Goal: Transaction & Acquisition: Obtain resource

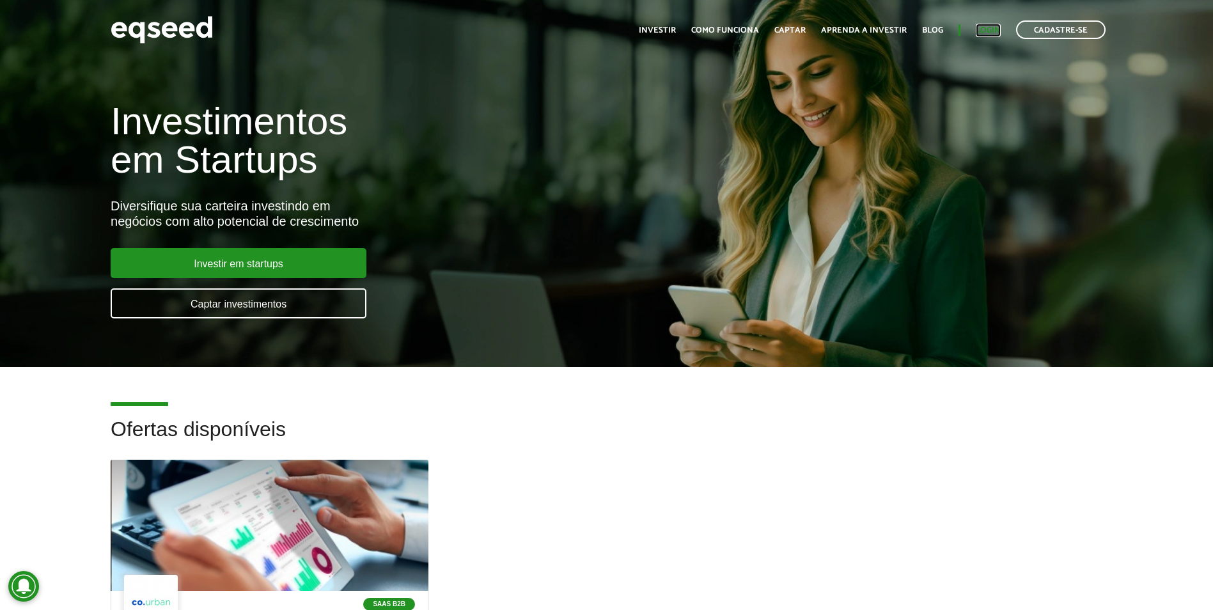
click at [988, 26] on link "Login" at bounding box center [988, 30] width 25 height 8
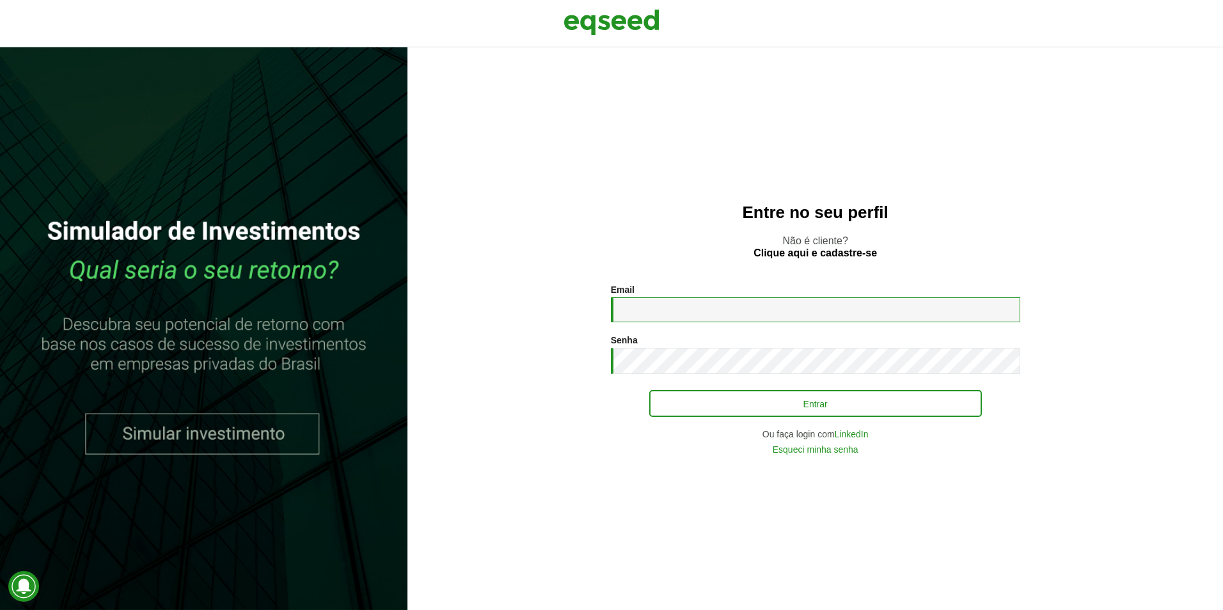
type input "**********"
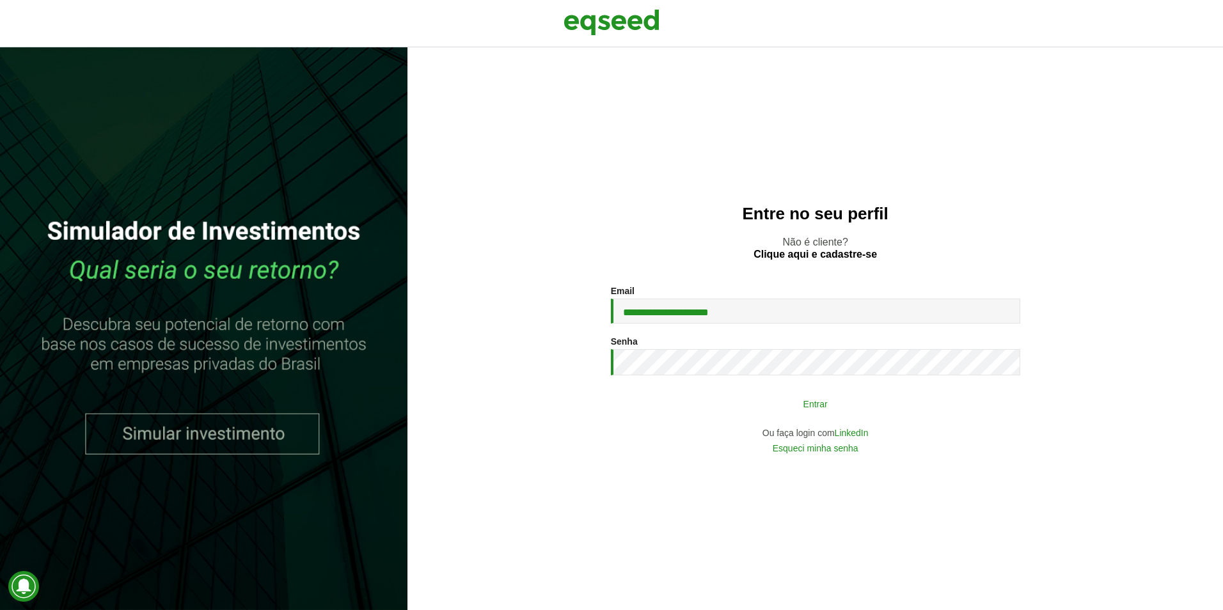
click at [794, 406] on button "Entrar" at bounding box center [815, 403] width 333 height 24
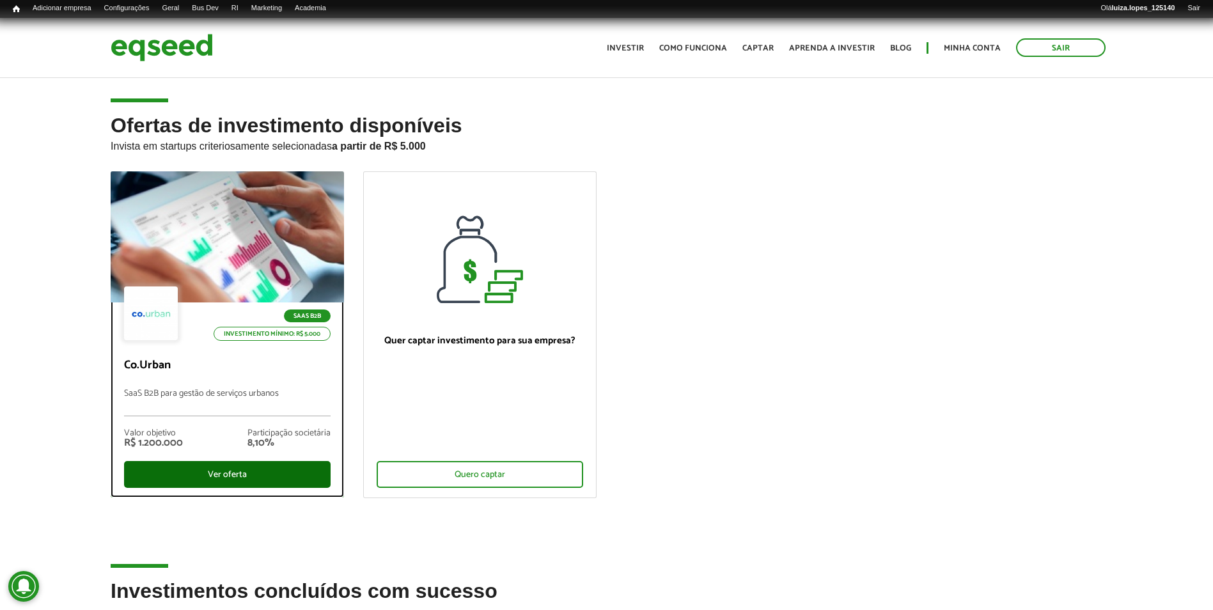
click at [208, 473] on div "Ver oferta" at bounding box center [227, 474] width 207 height 27
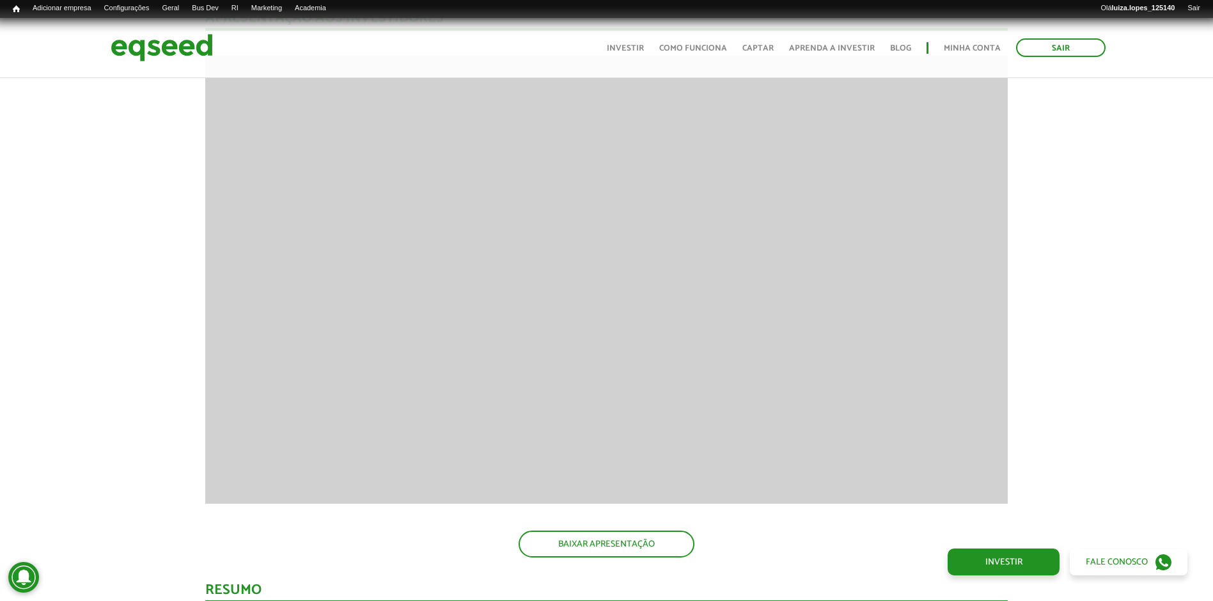
scroll to position [1535, 0]
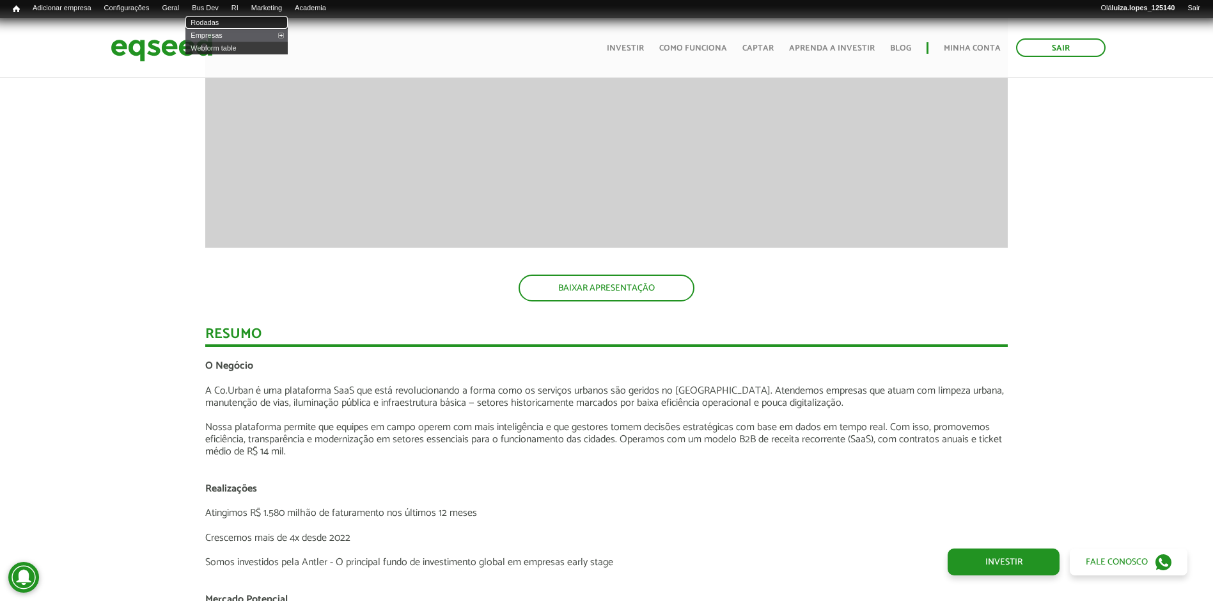
click at [226, 19] on link "Rodadas" at bounding box center [236, 22] width 102 height 13
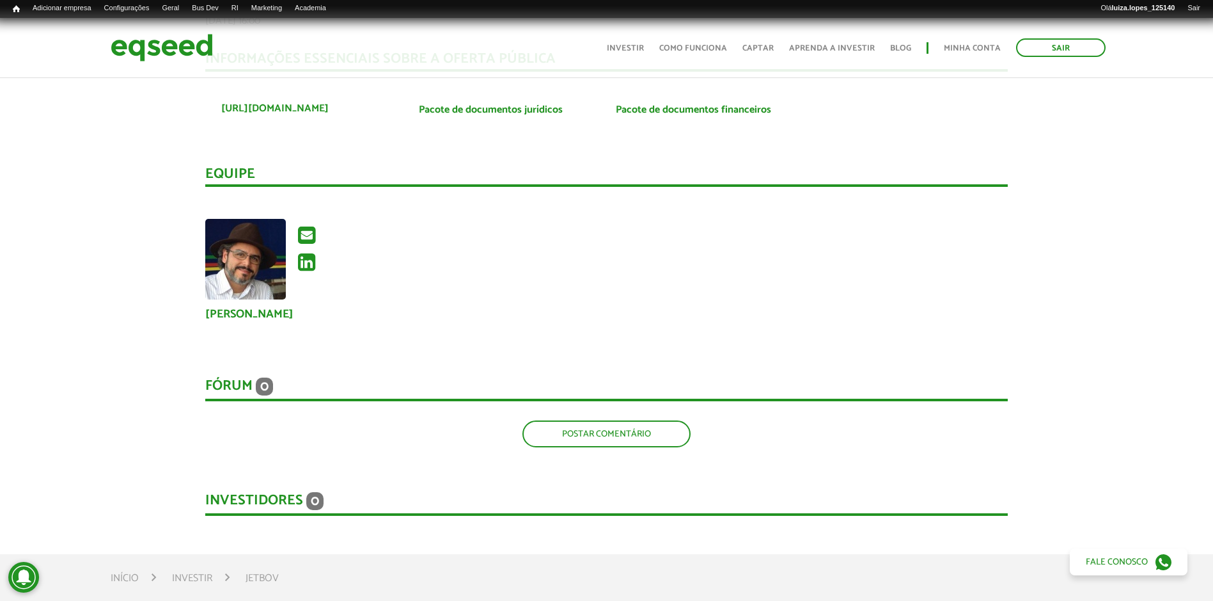
scroll to position [959, 0]
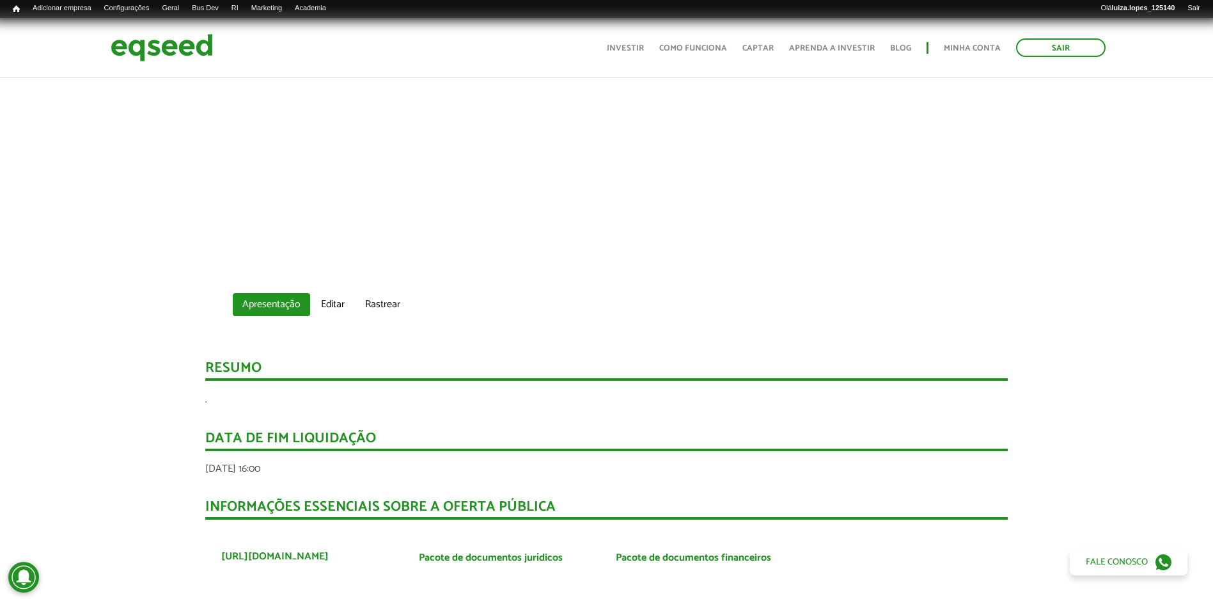
scroll to position [959, 0]
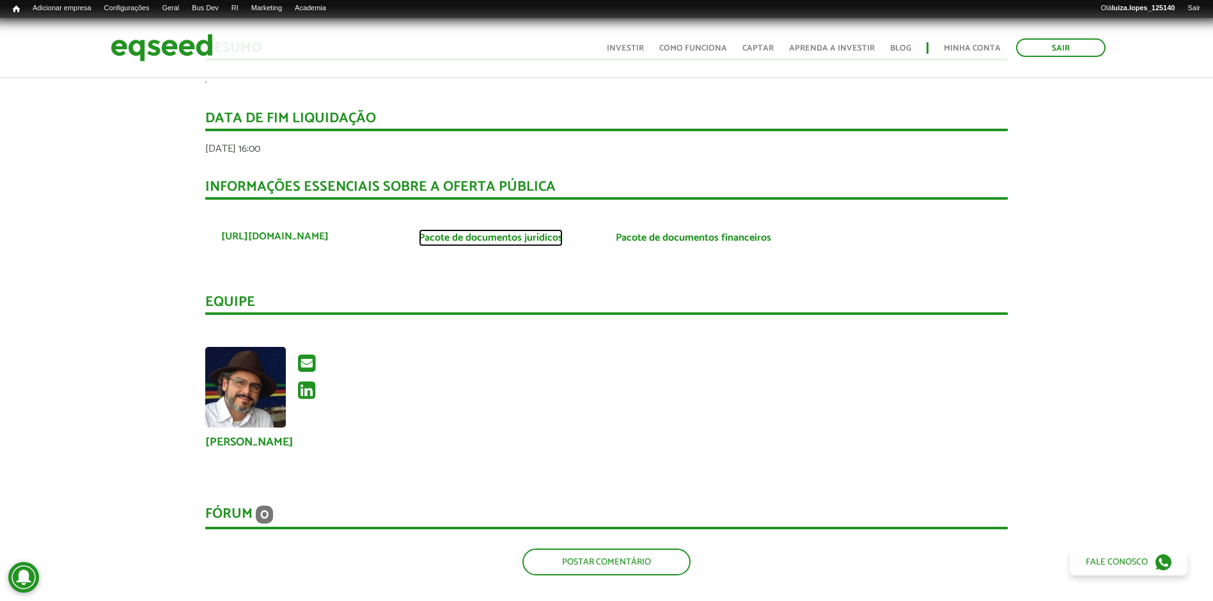
click at [466, 239] on link "Pacote de documentos jurídicos" at bounding box center [491, 238] width 144 height 10
